Goal: Task Accomplishment & Management: Manage account settings

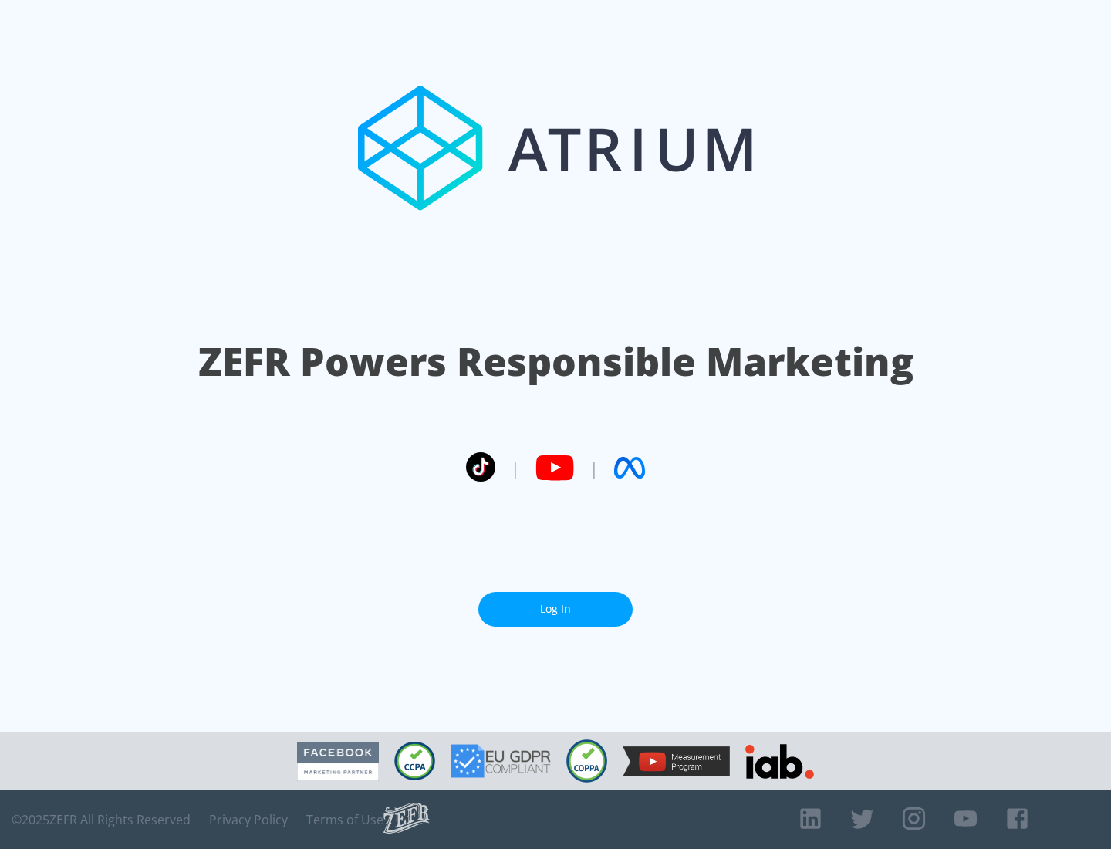
click at [555, 609] on link "Log In" at bounding box center [555, 609] width 154 height 35
